Goal: Task Accomplishment & Management: Manage account settings

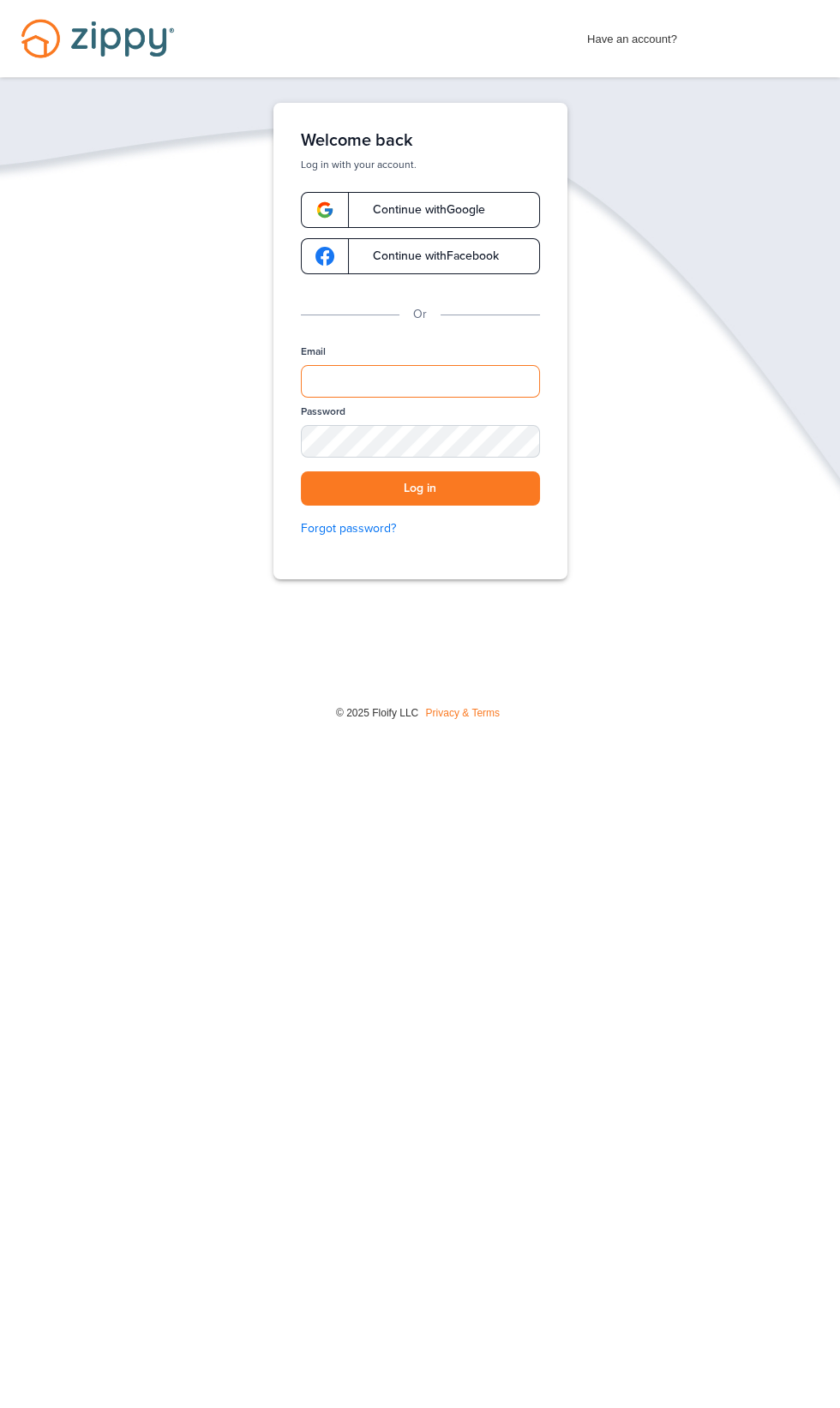
type input "**********"
click at [467, 504] on button "Log in" at bounding box center [420, 488] width 239 height 35
